Goal: Information Seeking & Learning: Learn about a topic

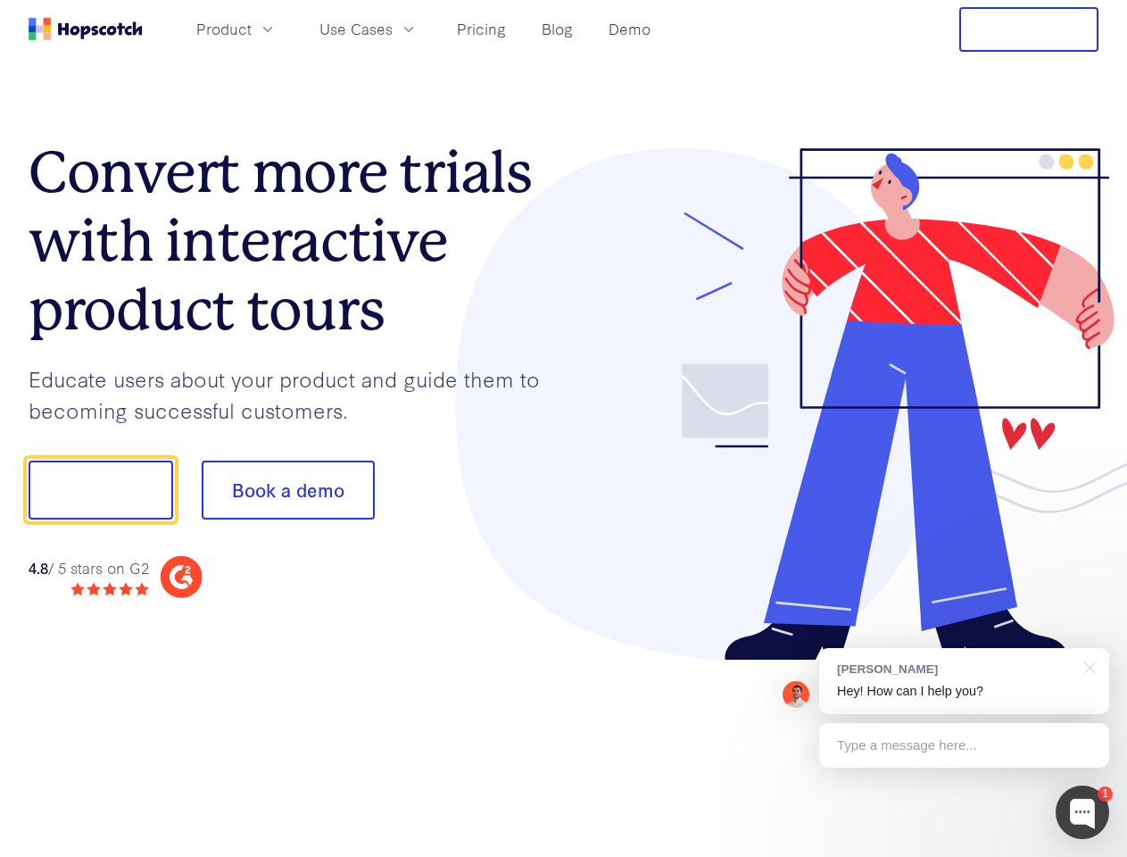
click at [564, 428] on div at bounding box center [832, 404] width 536 height 513
click at [252, 29] on span "Product" at bounding box center [223, 29] width 55 height 22
click at [393, 29] on span "Use Cases" at bounding box center [356, 29] width 73 height 22
click at [1029, 29] on button "Free Trial" at bounding box center [1029, 29] width 139 height 45
click at [100, 490] on button "Show me!" at bounding box center [101, 490] width 145 height 59
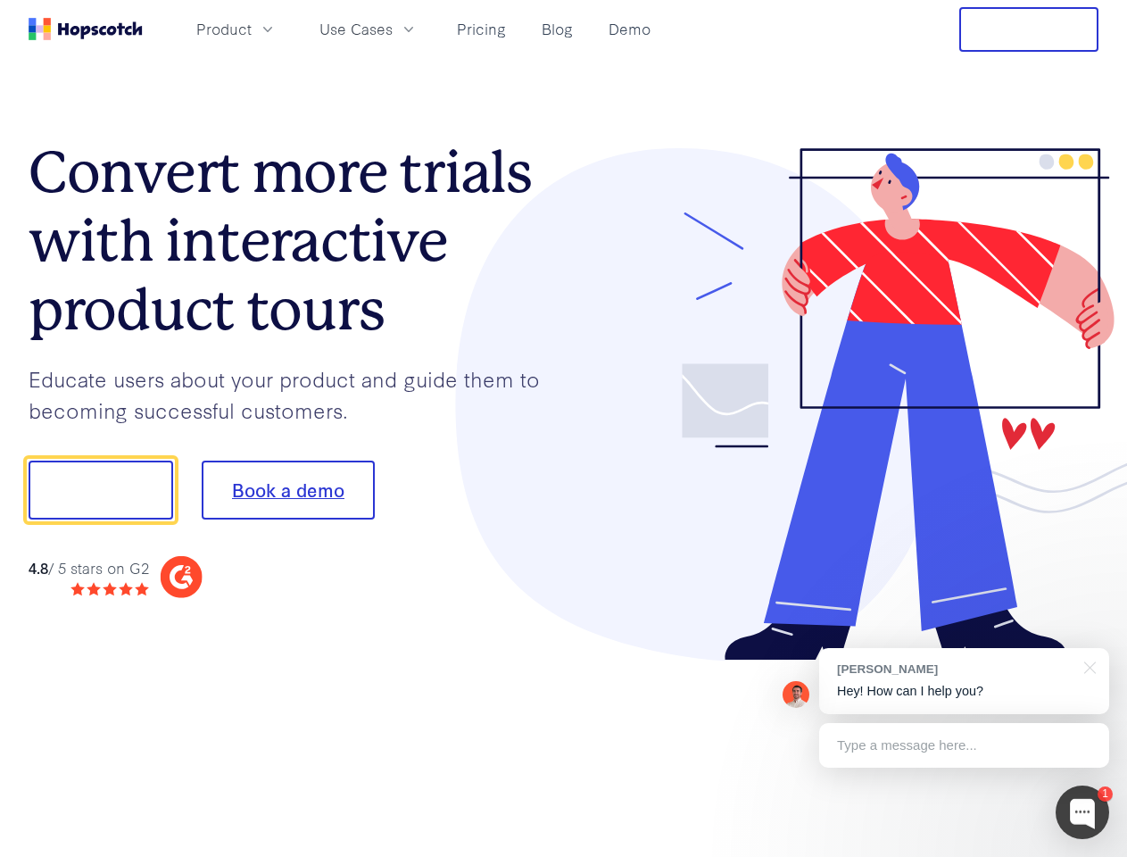
click at [287, 490] on button "Book a demo" at bounding box center [288, 490] width 173 height 59
click at [1083, 812] on div at bounding box center [1083, 812] width 54 height 54
click at [964, 681] on div "[PERSON_NAME] Hey! How can I help you?" at bounding box center [964, 681] width 290 height 66
click at [1087, 666] on div at bounding box center [942, 607] width 335 height 356
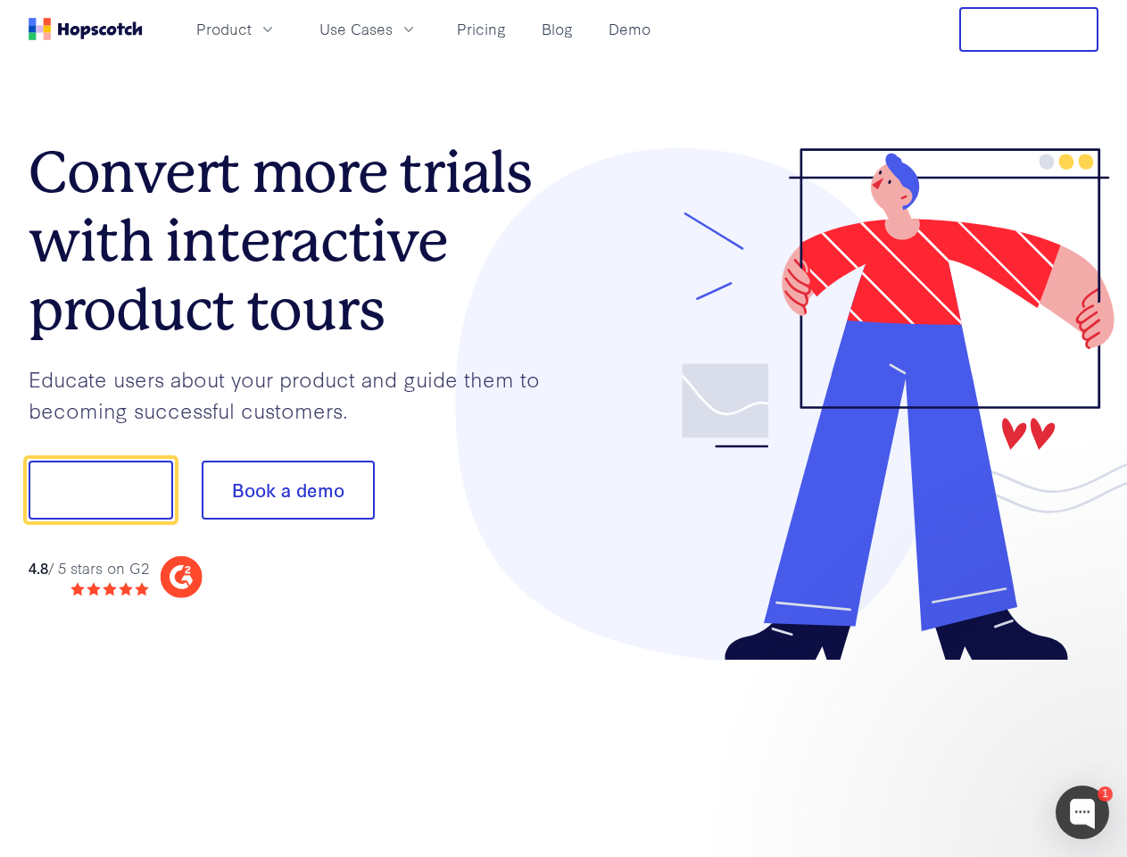
click at [964, 745] on div at bounding box center [942, 607] width 335 height 356
